Goal: Find specific page/section: Find specific page/section

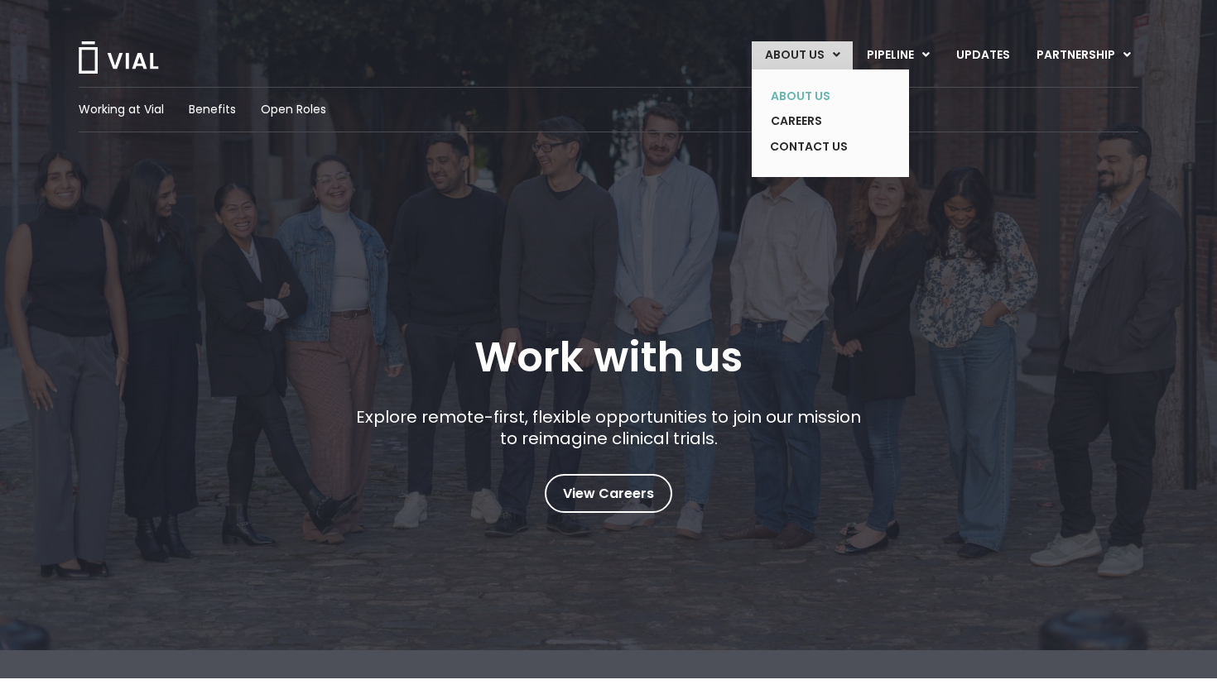
click at [806, 98] on link "ABOUT US" at bounding box center [817, 97] width 121 height 26
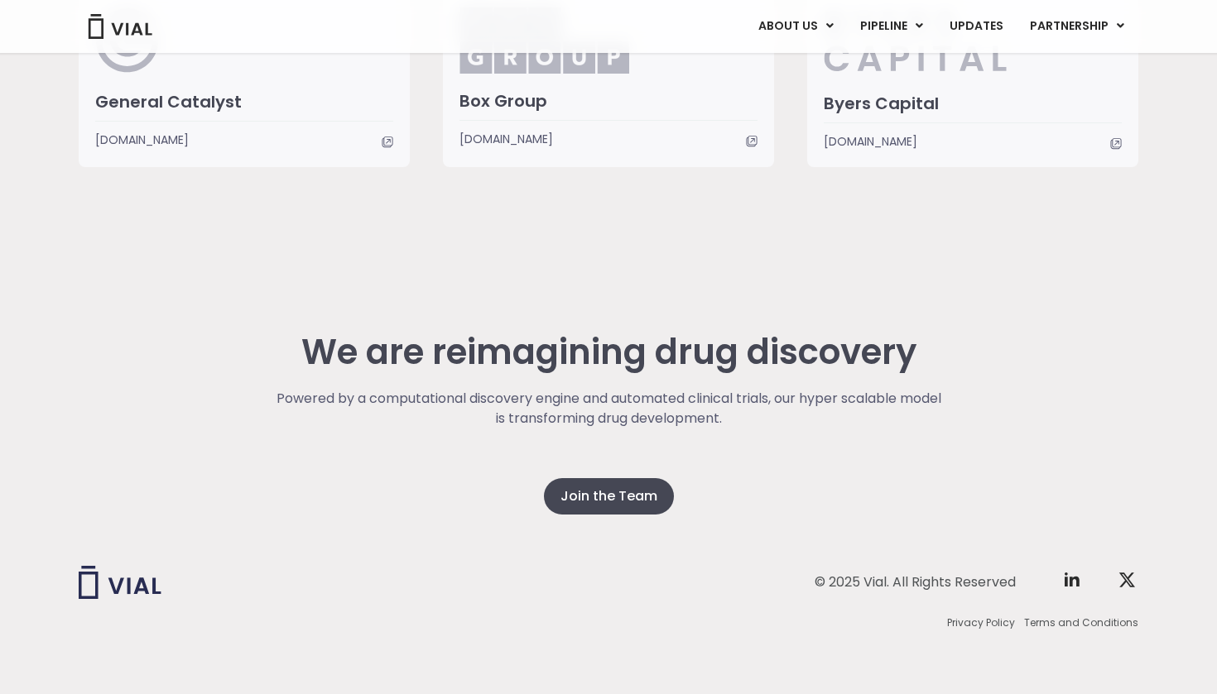
scroll to position [4153, 0]
click at [576, 504] on div "© 2025 Vial. All Rights Reserved Twitter X Logo Privacy Policy Terms and Condit…" at bounding box center [608, 601] width 1059 height 194
click at [584, 490] on span "Join the Team" at bounding box center [608, 497] width 97 height 20
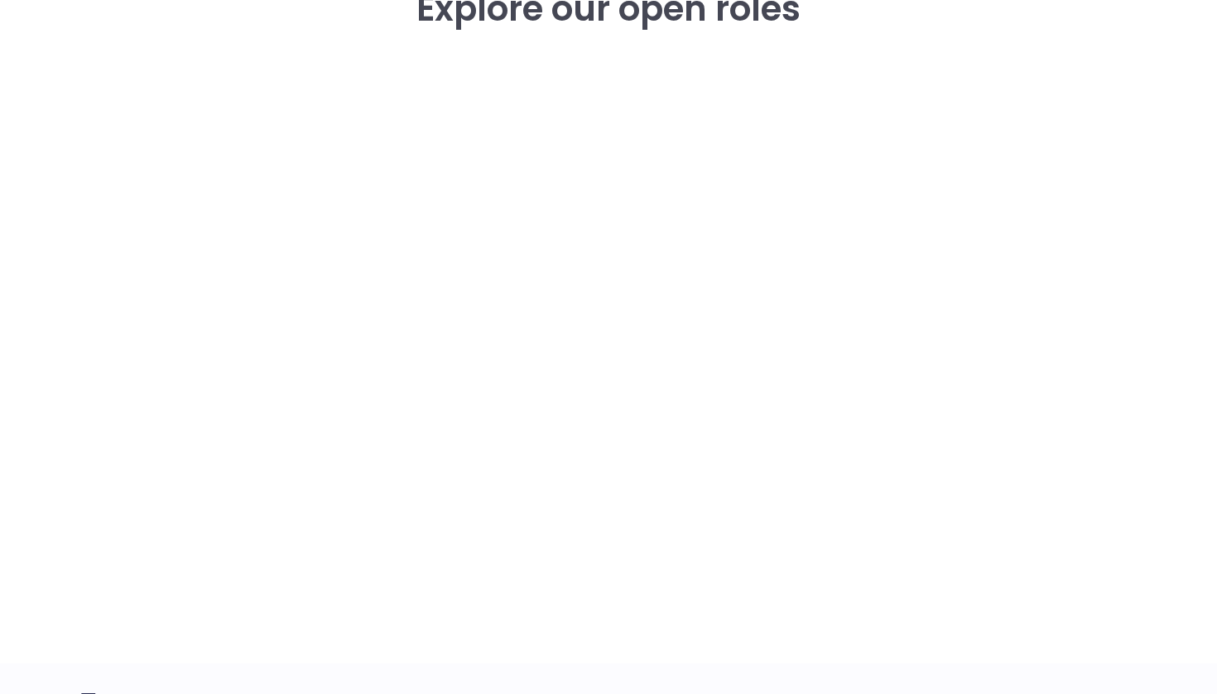
scroll to position [2417, 0]
